Goal: Entertainment & Leisure: Consume media (video, audio)

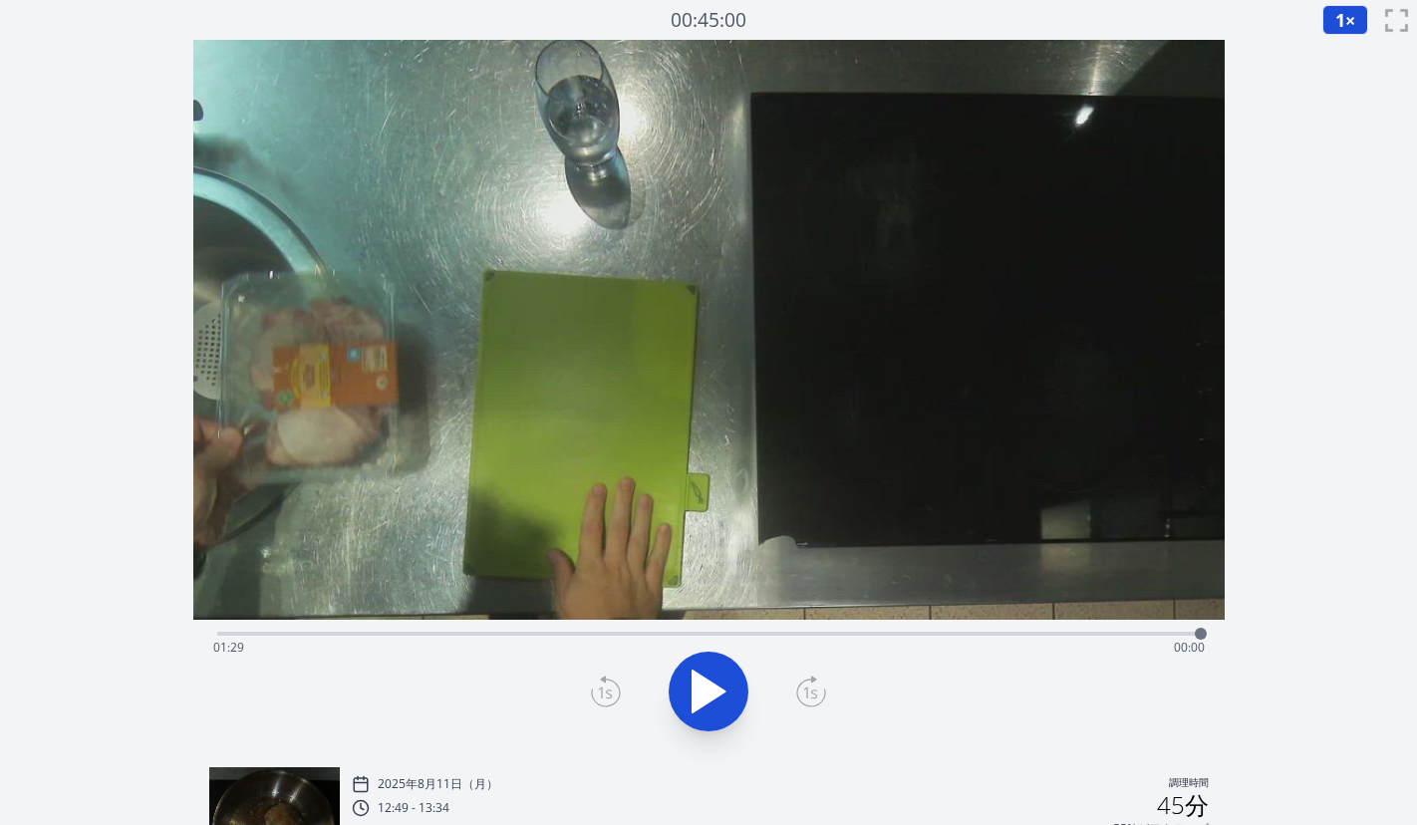
click at [669, 636] on div "経過時間: 01:29 残り時間: 00:00" at bounding box center [709, 648] width 992 height 32
click at [695, 681] on icon at bounding box center [709, 692] width 33 height 42
click at [880, 630] on div "経過時間: 00:55 残り時間: 00:35" at bounding box center [709, 632] width 984 height 24
click at [860, 630] on div "経過時間: 01:01 残り時間: 00:29" at bounding box center [709, 632] width 984 height 24
click at [921, 633] on div at bounding box center [917, 634] width 12 height 12
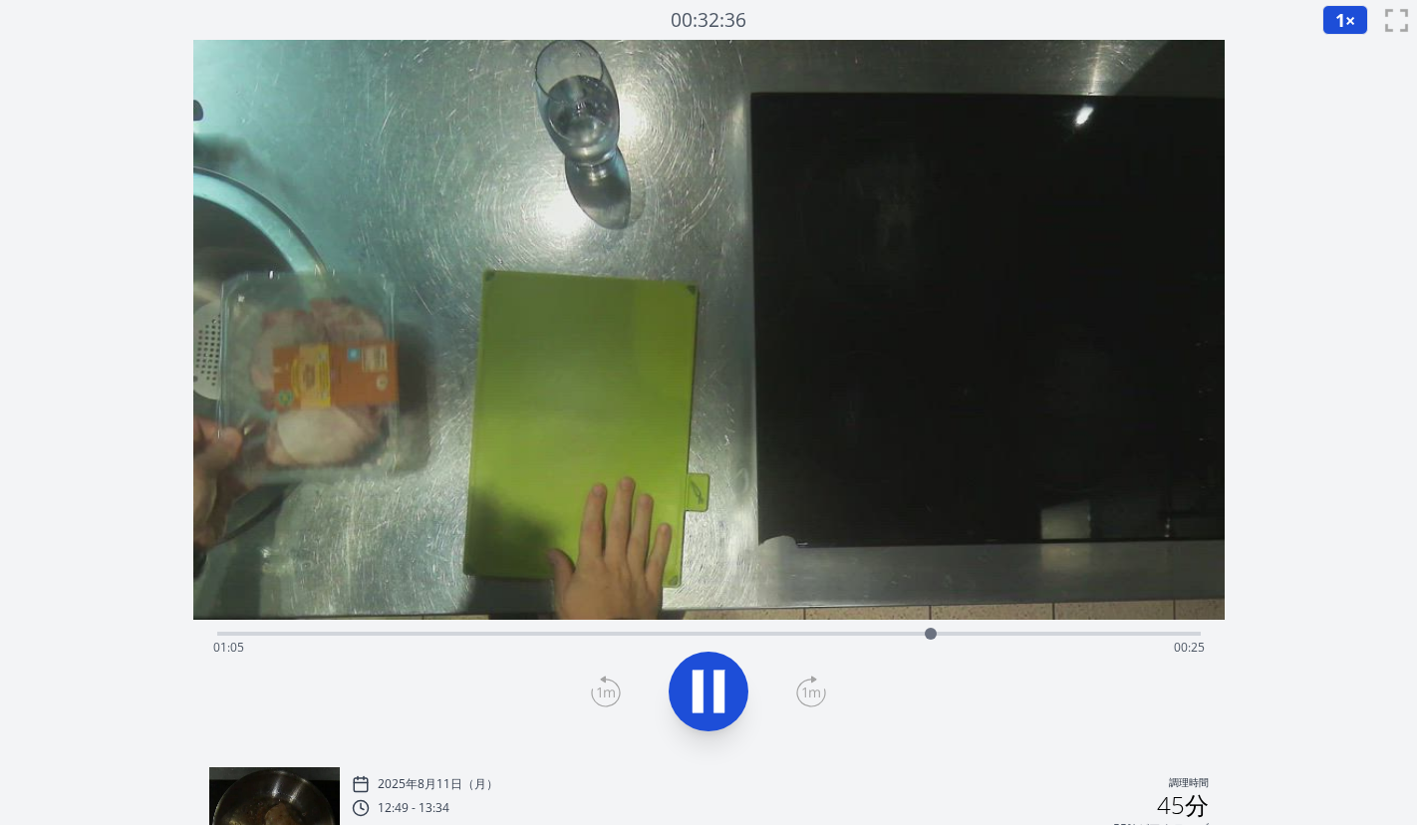
click at [944, 632] on div at bounding box center [931, 634] width 30 height 30
click at [967, 629] on div at bounding box center [953, 634] width 30 height 30
click at [986, 632] on div at bounding box center [978, 634] width 30 height 30
click at [1017, 632] on div "経過時間: 01:11 残り時間: 00:19" at bounding box center [709, 648] width 992 height 32
click at [1059, 630] on div "経過時間: 01:15 残り時間: 00:15" at bounding box center [709, 632] width 984 height 24
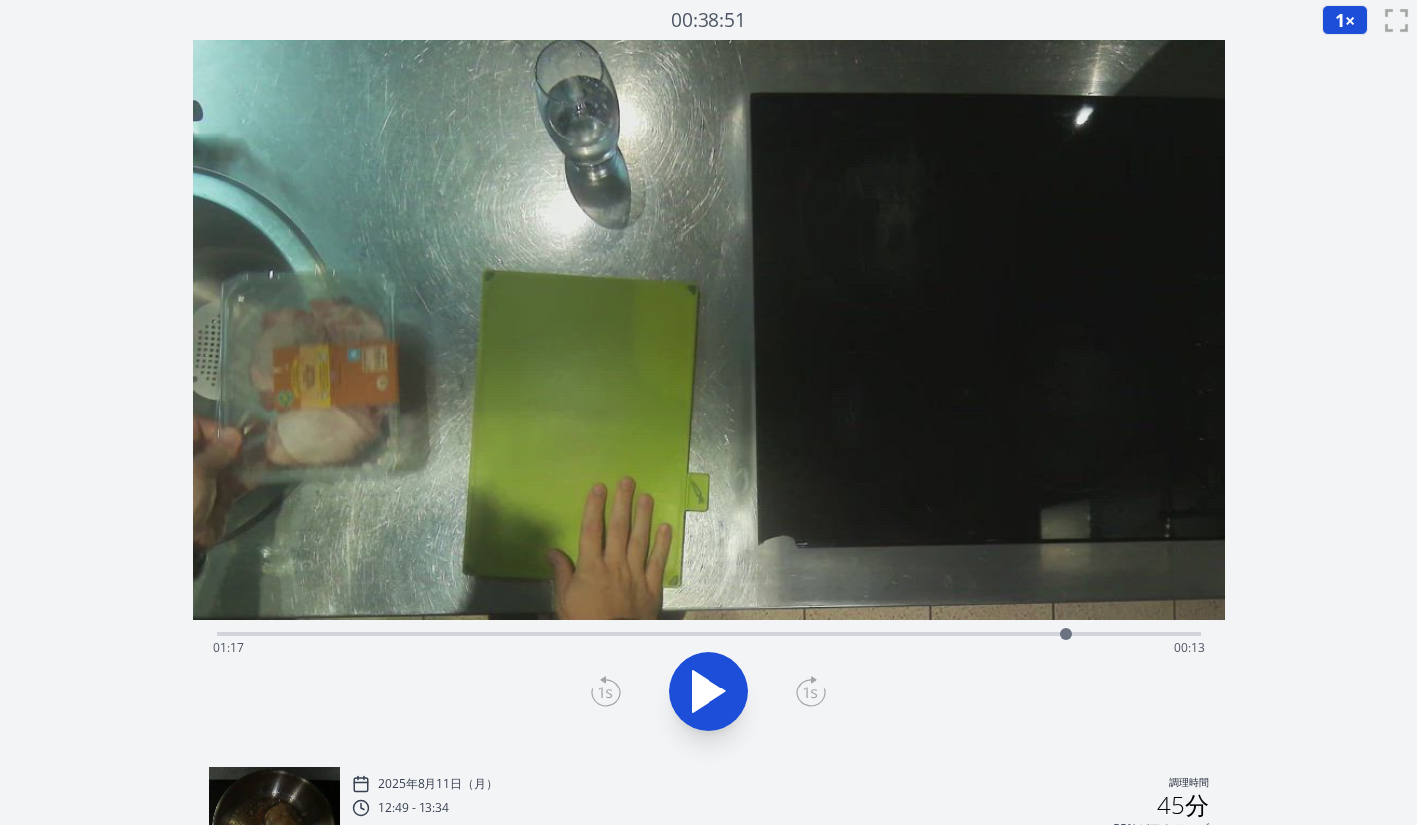
click at [1080, 632] on div at bounding box center [1067, 634] width 30 height 30
click at [1114, 632] on div at bounding box center [1102, 634] width 30 height 30
click at [1141, 634] on div "経過時間: 01:22 残り時間: 00:08" at bounding box center [709, 648] width 992 height 32
click at [1154, 633] on div at bounding box center [1151, 634] width 12 height 12
